Goal: Task Accomplishment & Management: Use online tool/utility

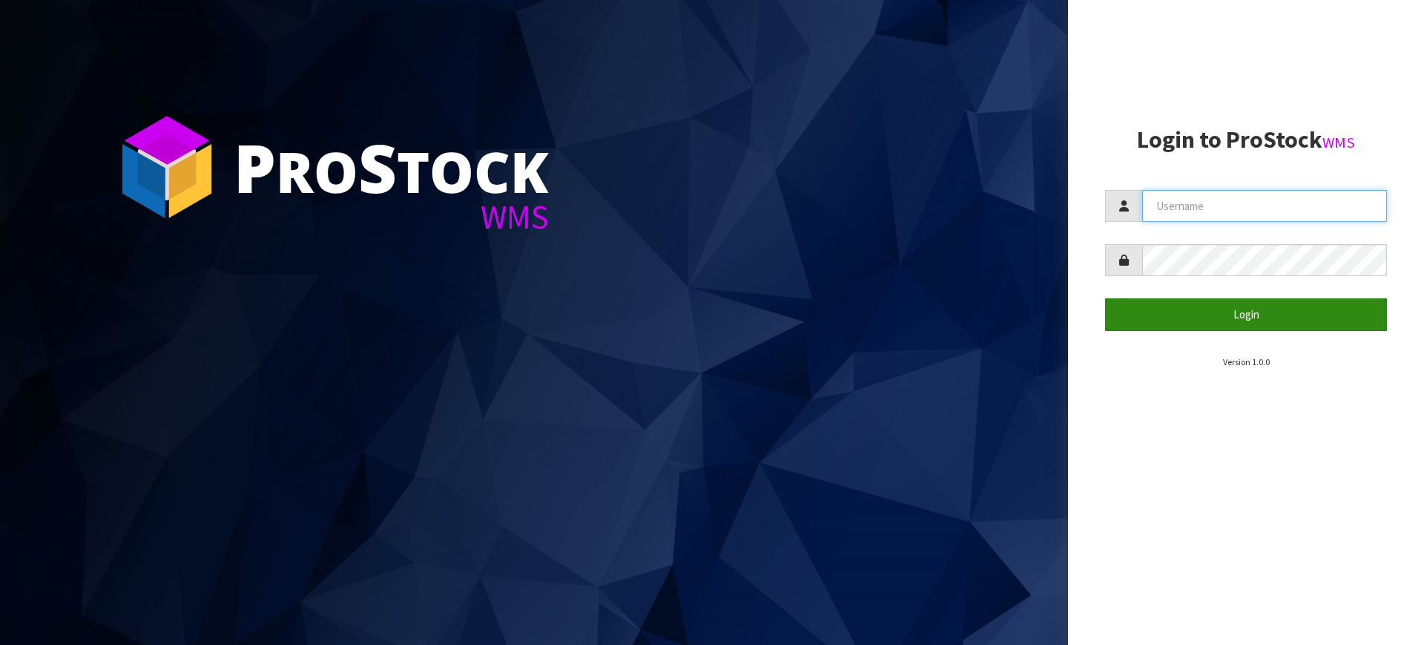
type input "[PERSON_NAME][EMAIL_ADDRESS][DOMAIN_NAME]"
click at [1295, 312] on button "Login" at bounding box center [1246, 314] width 282 height 32
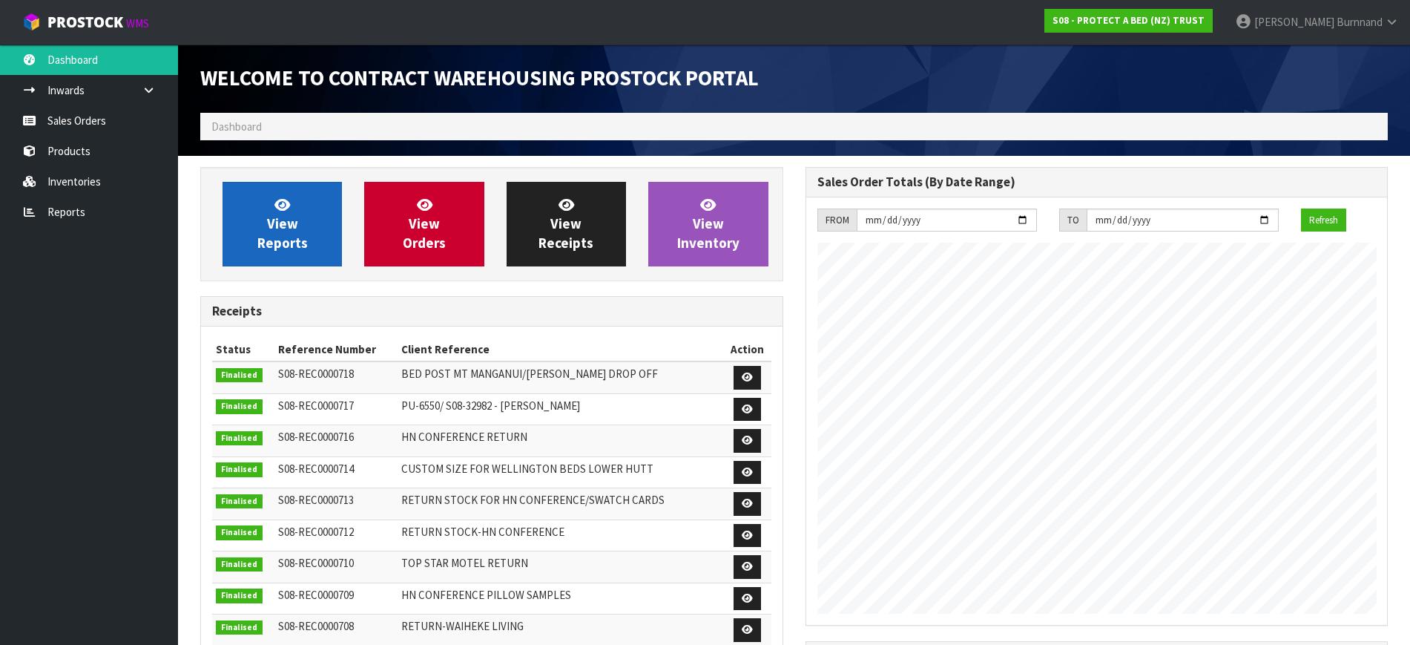
scroll to position [823, 605]
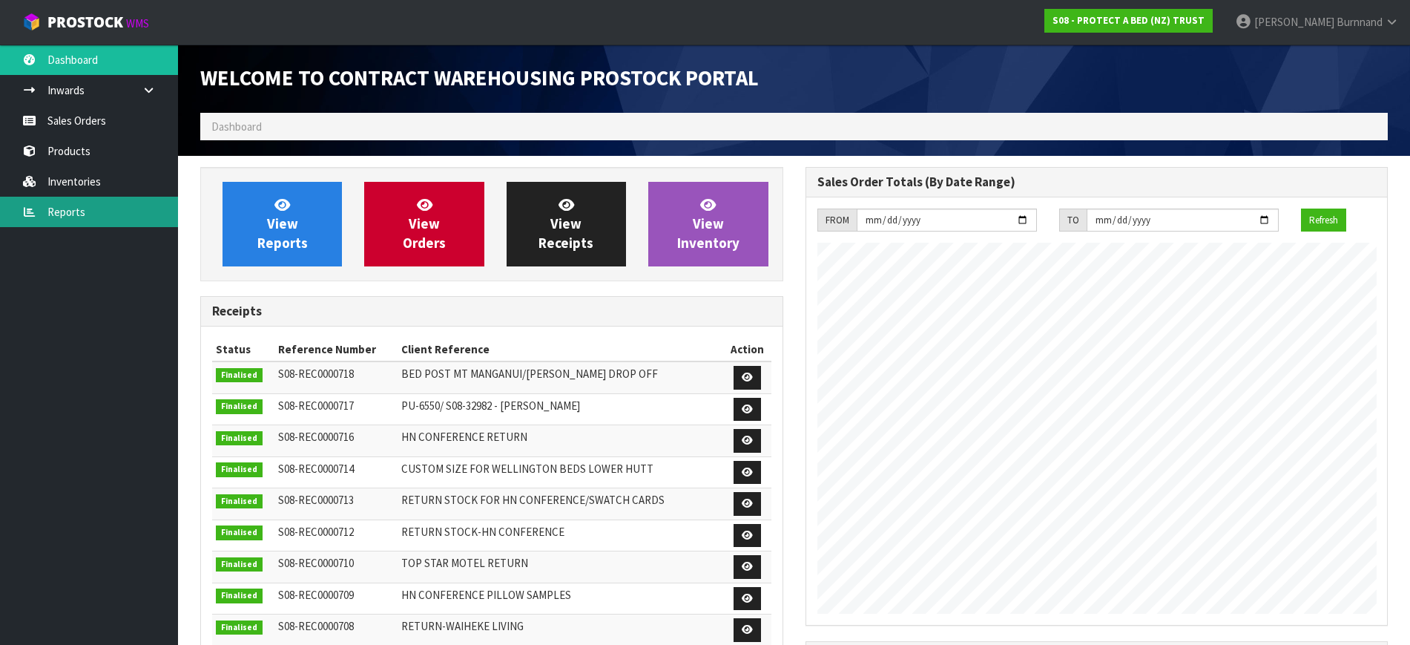
click at [42, 207] on link "Reports" at bounding box center [89, 212] width 178 height 30
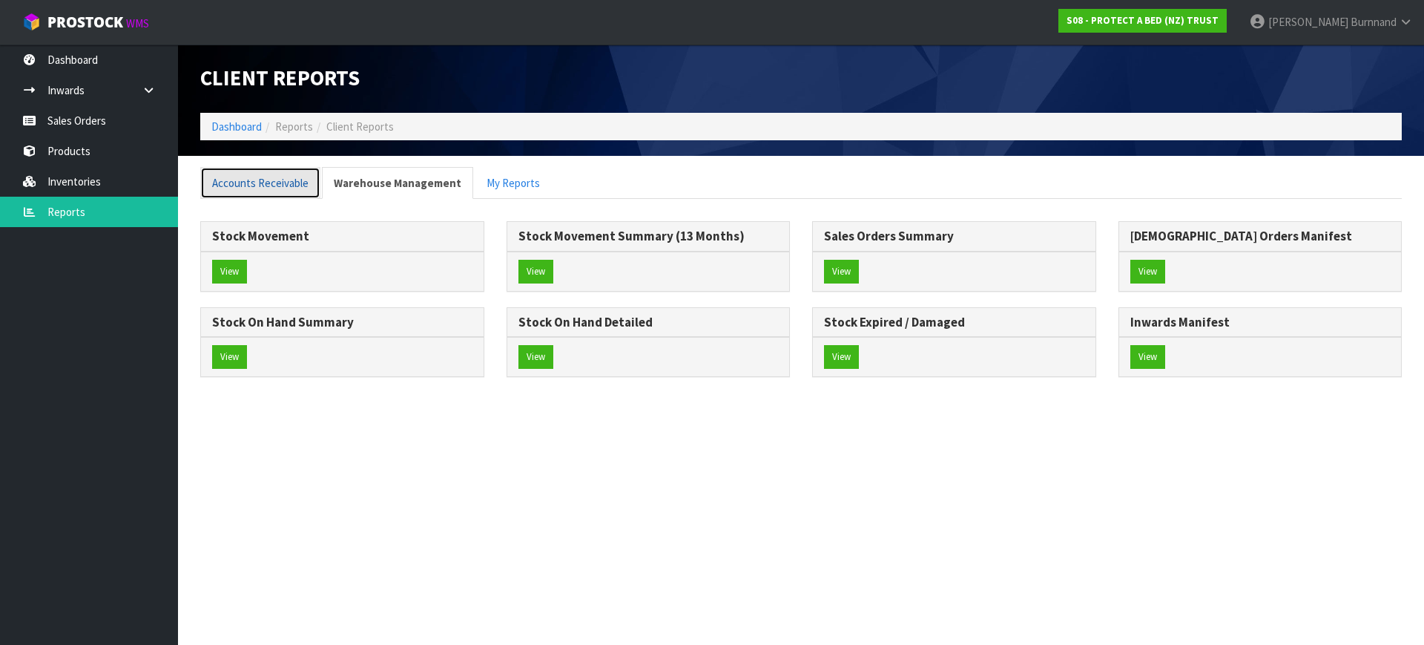
click at [296, 182] on link "Accounts Receivable" at bounding box center [260, 183] width 120 height 32
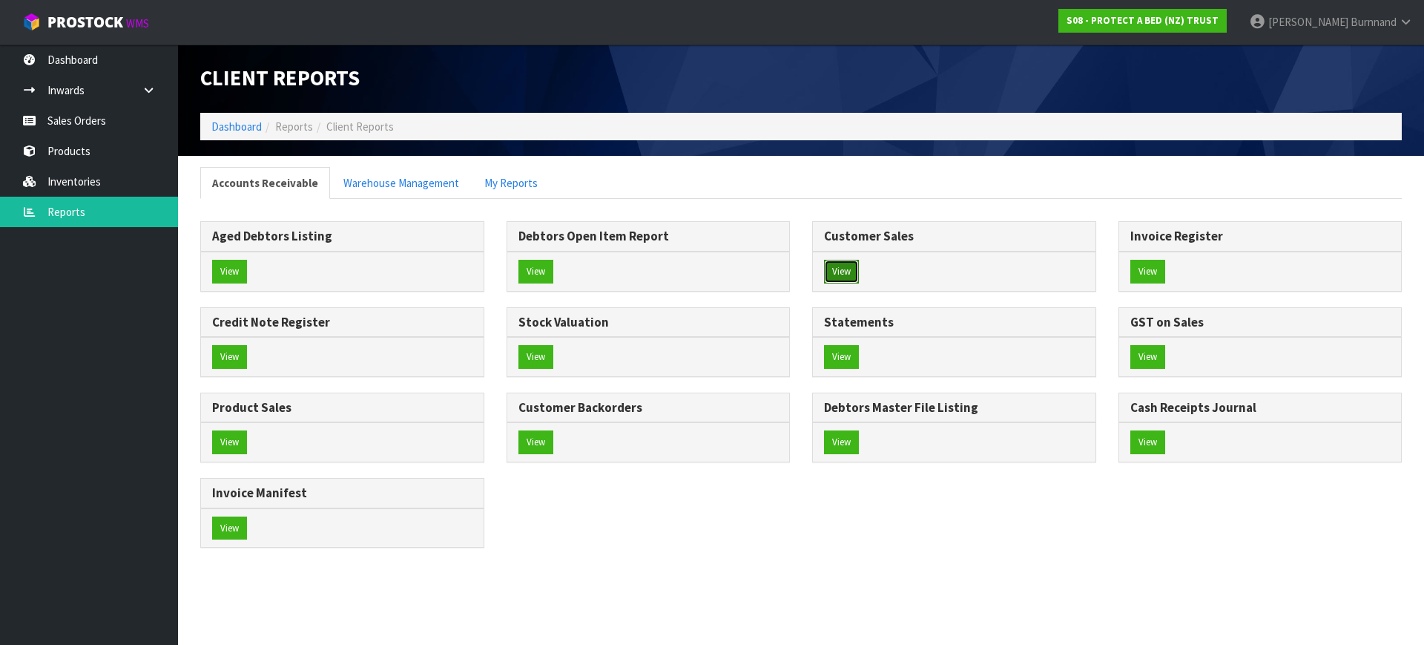
click at [847, 268] on button "View" at bounding box center [841, 272] width 35 height 24
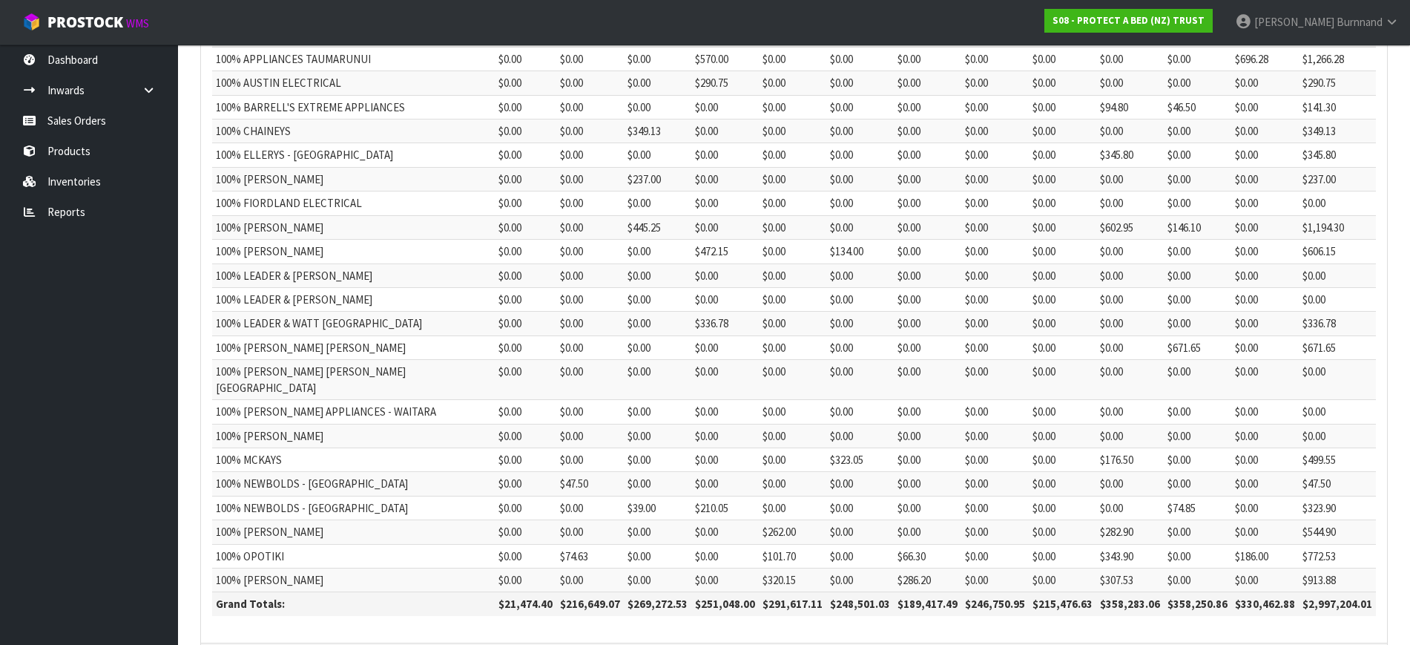
scroll to position [341, 0]
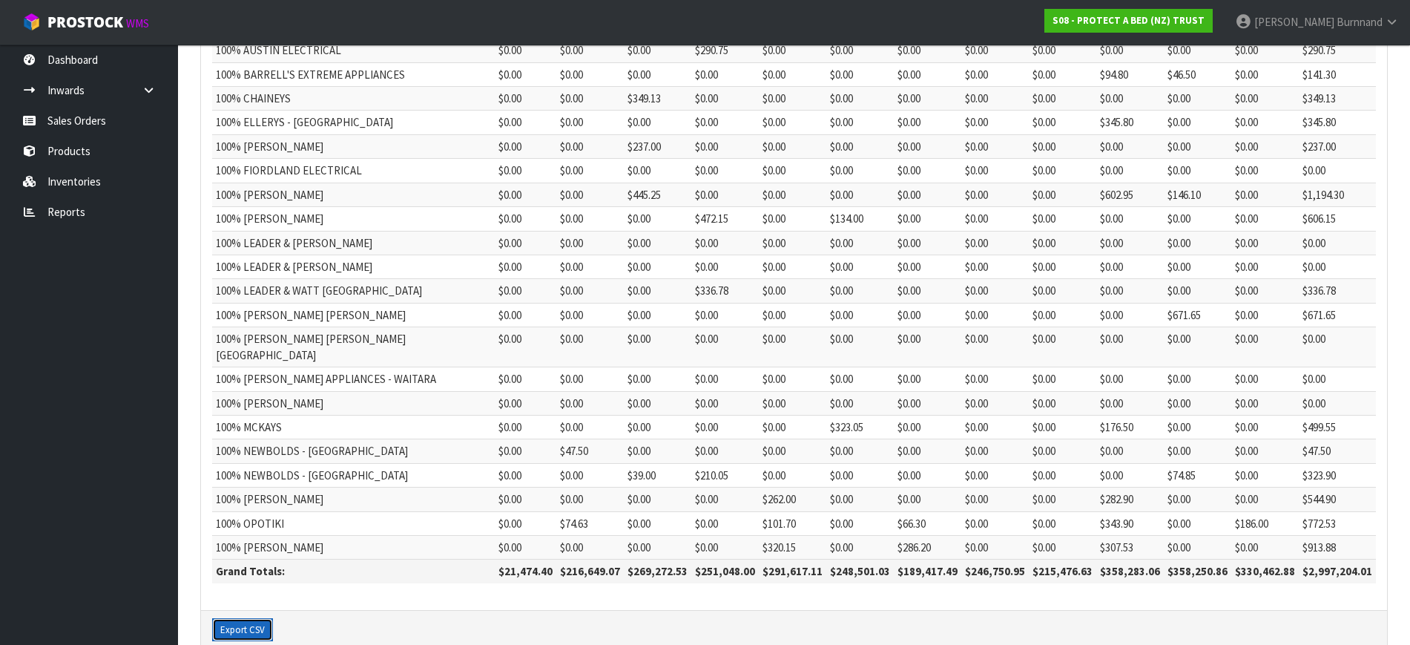
click at [246, 618] on button "Export CSV" at bounding box center [242, 630] width 61 height 24
